Goal: Find specific page/section: Find specific page/section

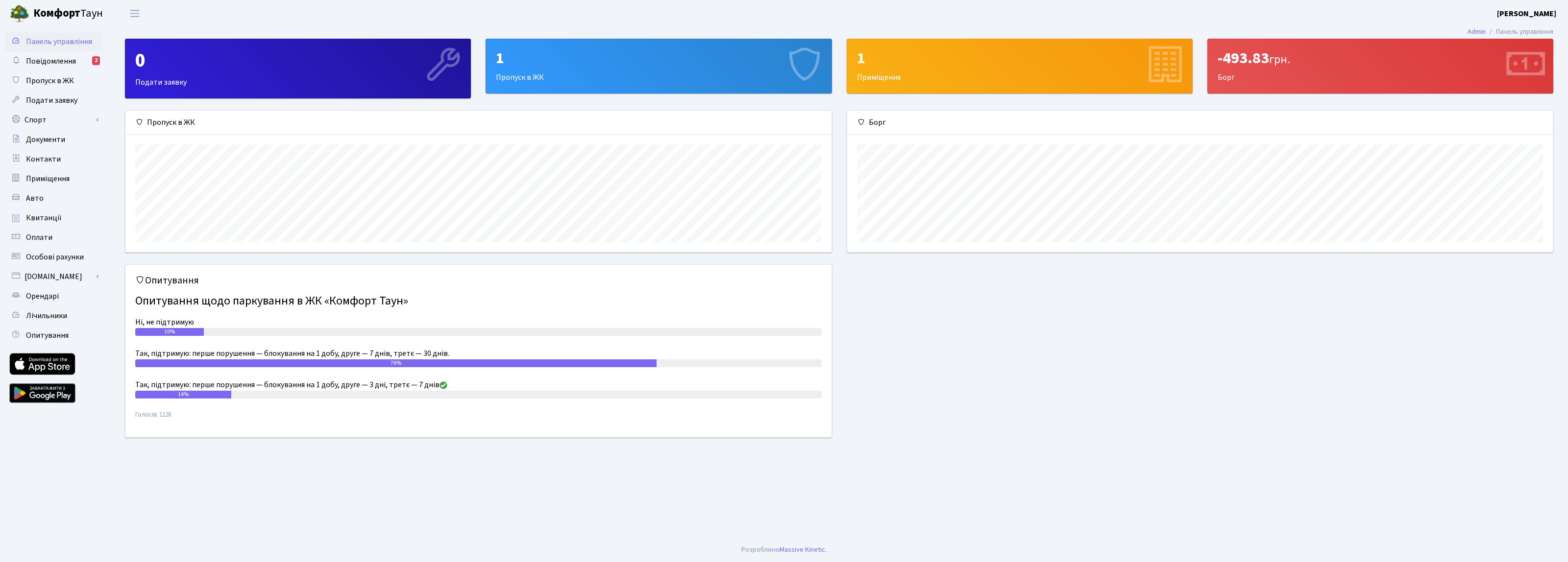
scroll to position [142, 705]
click at [79, 61] on link "Повідомлення 2" at bounding box center [54, 61] width 98 height 19
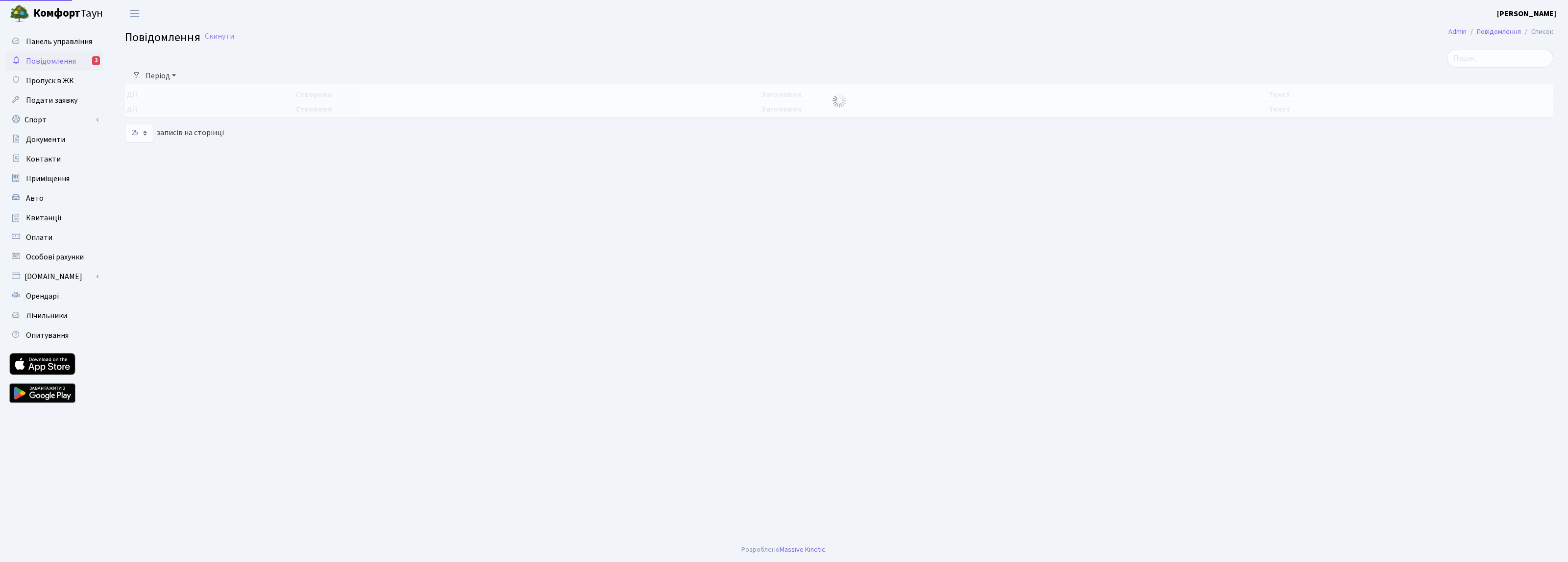
select select "25"
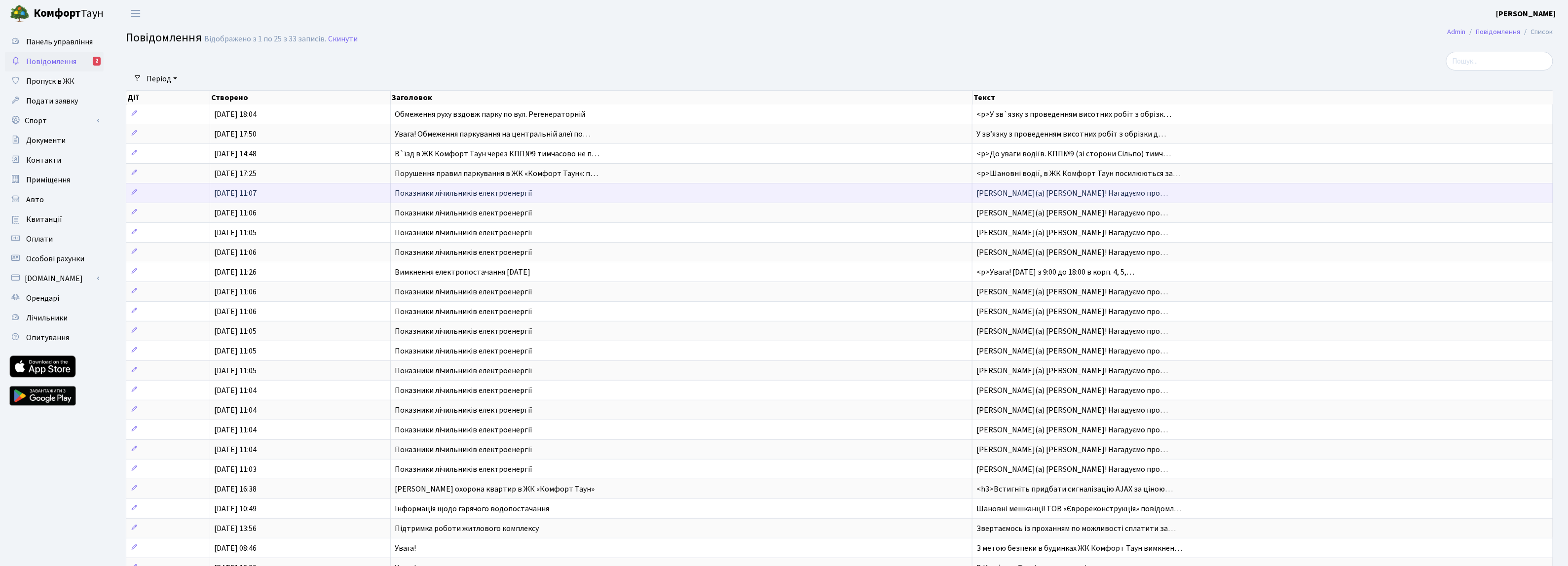
scroll to position [107, 0]
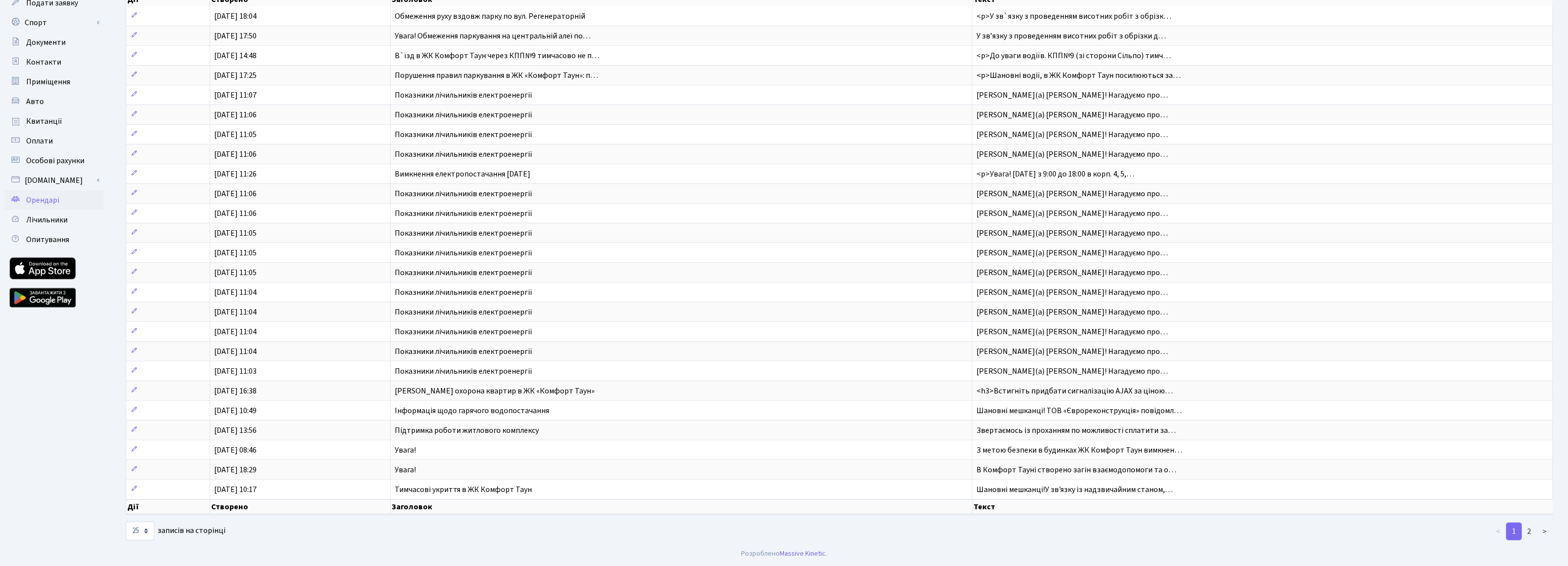
click at [55, 198] on link "Орендарі" at bounding box center [54, 200] width 99 height 20
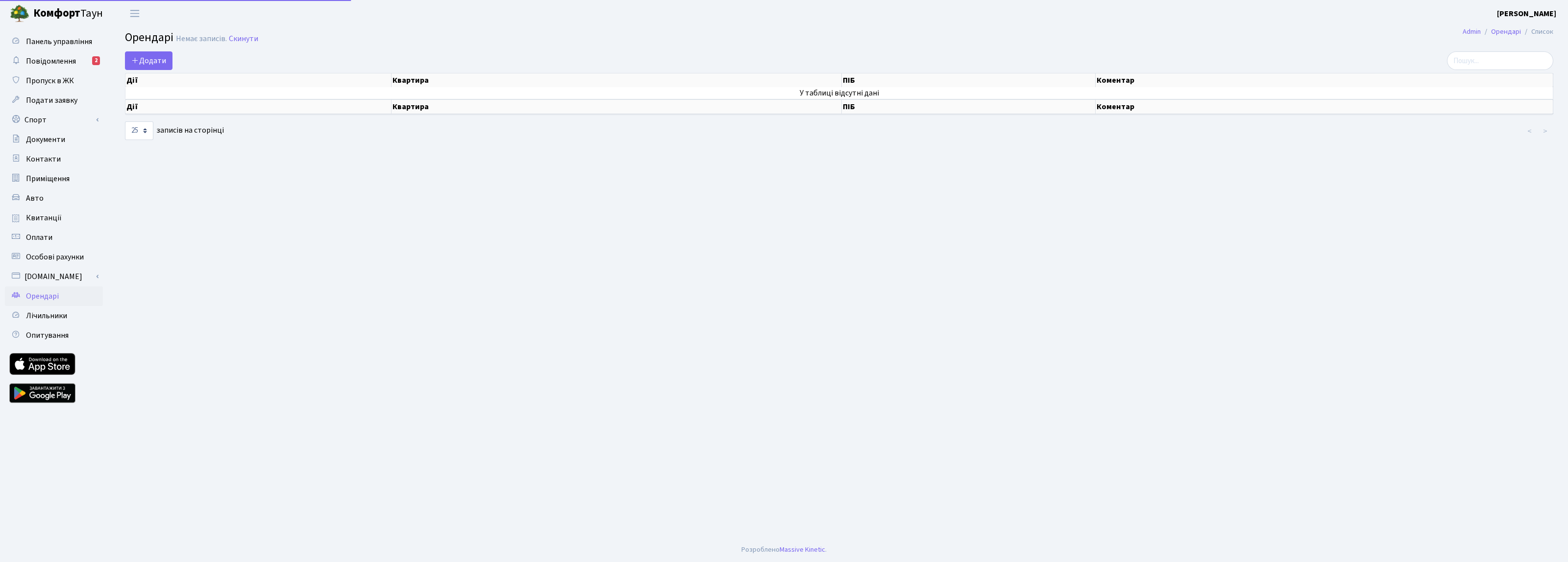
select select "25"
click at [44, 319] on span "Лічильники" at bounding box center [47, 316] width 41 height 11
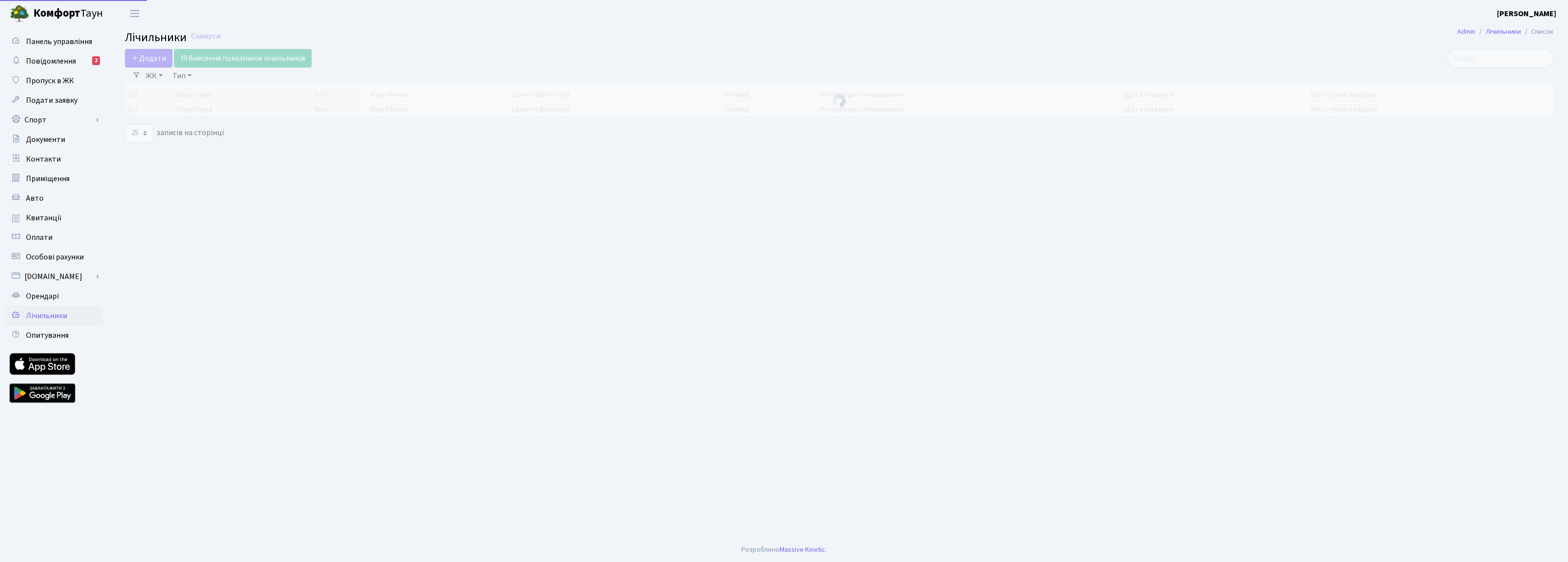
select select "25"
